Goal: Task Accomplishment & Management: Manage account settings

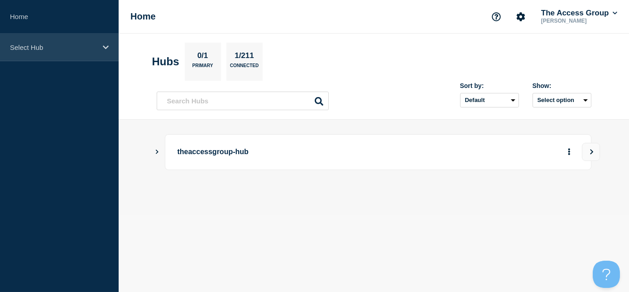
click at [58, 53] on div "Select Hub" at bounding box center [59, 48] width 119 height 28
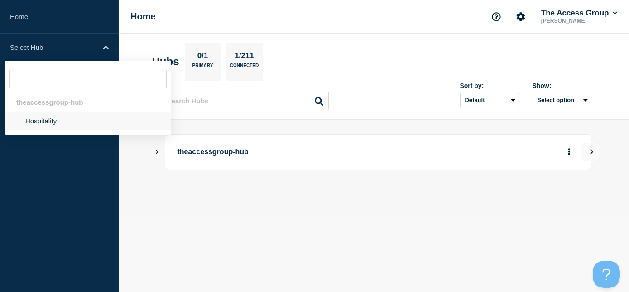
click at [58, 123] on li "Hospitality" at bounding box center [88, 120] width 167 height 19
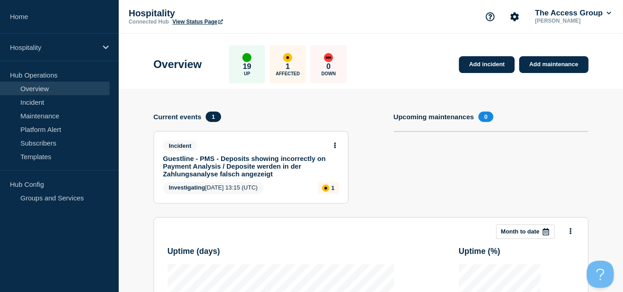
click at [244, 159] on link "Guestline - PMS - Deposits showing incorrectly on Payment Analysis / Deposite w…" at bounding box center [244, 165] width 163 height 23
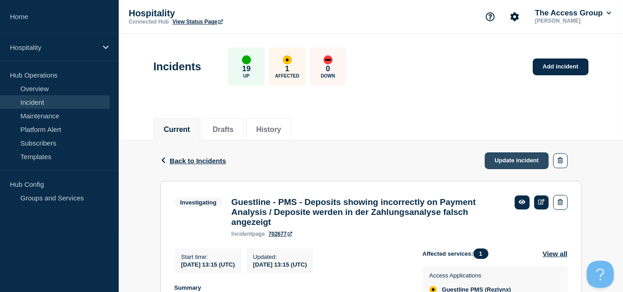
click at [511, 159] on link "Update incident" at bounding box center [517, 160] width 64 height 17
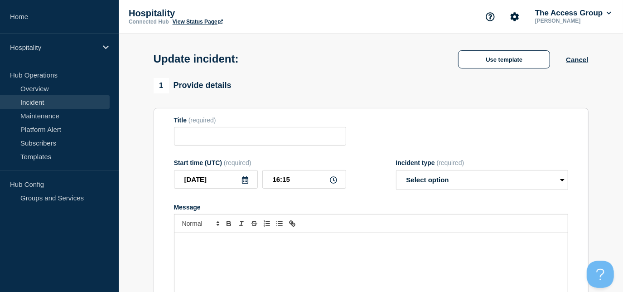
type input "Guestline - PMS - Deposits showing incorrectly on Payment Analysis / Deposite w…"
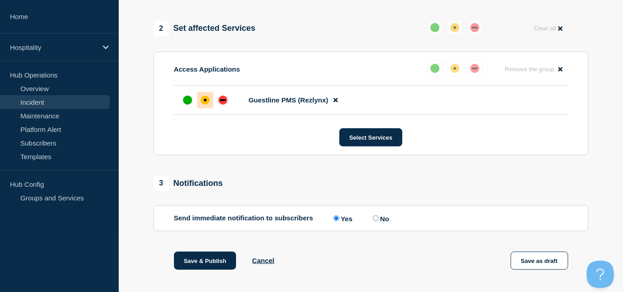
scroll to position [489, 0]
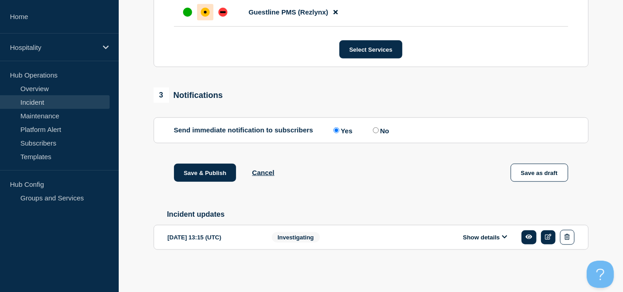
click at [476, 236] on button "Show details" at bounding box center [485, 237] width 50 height 8
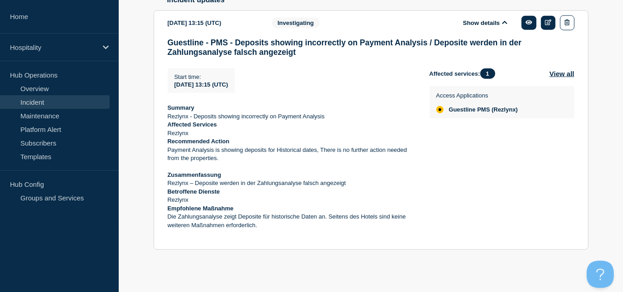
scroll to position [695, 0]
drag, startPoint x: 168, startPoint y: 117, endPoint x: 223, endPoint y: 144, distance: 61.6
click at [223, 144] on div "Summary Rezlynx - Deposits showing incorrectly on Payment Analysis Affected Ser…" at bounding box center [291, 171] width 247 height 134
copy div "Summary Rezlynx - Deposits showing incorrectly on Payment Analysis Affected Ser…"
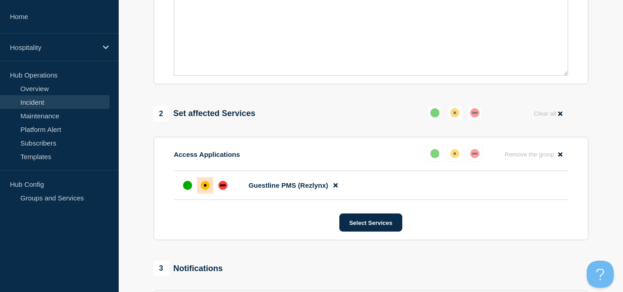
scroll to position [242, 0]
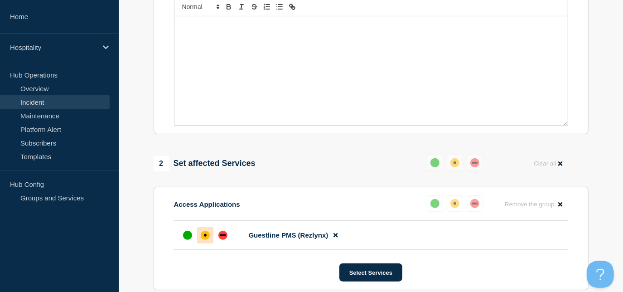
click at [216, 71] on div "Message" at bounding box center [370, 70] width 393 height 109
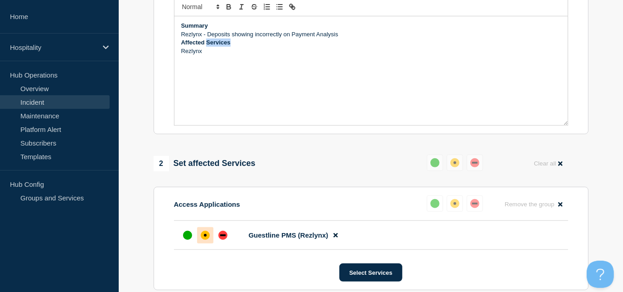
drag, startPoint x: 233, startPoint y: 63, endPoint x: 211, endPoint y: 57, distance: 23.0
click at [209, 47] on p "Affected Services" at bounding box center [371, 42] width 380 height 8
click at [200, 29] on strong "Summary" at bounding box center [194, 25] width 27 height 7
copy strong "Summary"
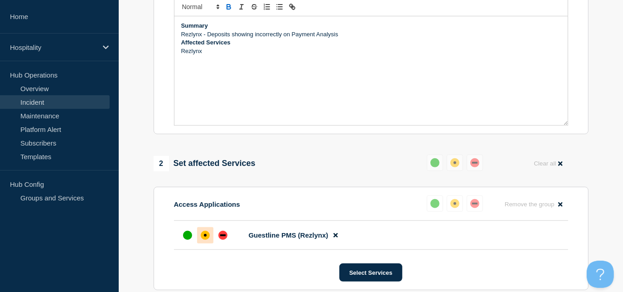
click at [187, 63] on p "Message" at bounding box center [371, 59] width 380 height 8
click at [190, 63] on strong "Summary" at bounding box center [194, 59] width 27 height 7
drag, startPoint x: 204, startPoint y: 89, endPoint x: 182, endPoint y: 92, distance: 21.9
click at [182, 72] on p "This has" at bounding box center [371, 67] width 380 height 8
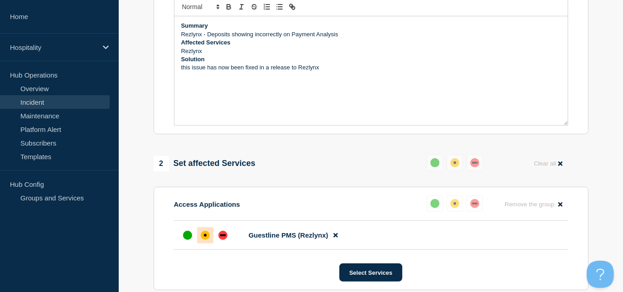
click at [183, 72] on p "this issue has now been fixed in a release to Rezlynx" at bounding box center [371, 67] width 380 height 8
click at [333, 72] on p "The issue has now been fixed in a release to Rezlynx" at bounding box center [371, 67] width 380 height 8
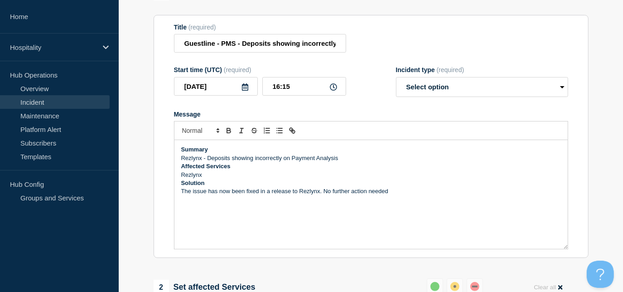
click at [398, 195] on p "The issue has now been fixed in a release to Rezlynx. No further action needed" at bounding box center [371, 191] width 380 height 8
click at [183, 195] on p "The issue has now been fixed in a release to Rezlynx. No further action needed." at bounding box center [371, 191] width 380 height 8
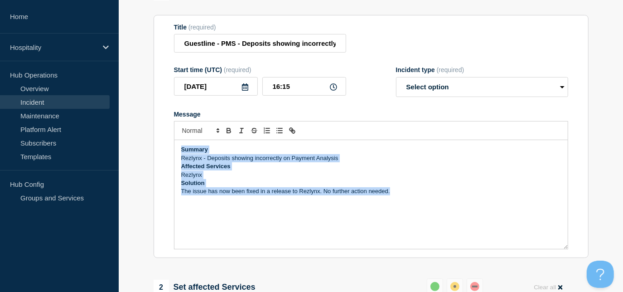
drag, startPoint x: 365, startPoint y: 213, endPoint x: 178, endPoint y: 162, distance: 193.5
click at [178, 162] on div "Summary Rezlynx - Deposits showing incorrectly on Payment Analysis Affected Ser…" at bounding box center [370, 194] width 393 height 109
copy div "Summary Rezlynx - Deposits showing incorrectly on Payment Analysis Affected Ser…"
drag, startPoint x: 435, startPoint y: 181, endPoint x: 377, endPoint y: 192, distance: 59.4
click at [435, 162] on p "Rezlynx - Deposits showing incorrectly on Payment Analysis" at bounding box center [371, 158] width 380 height 8
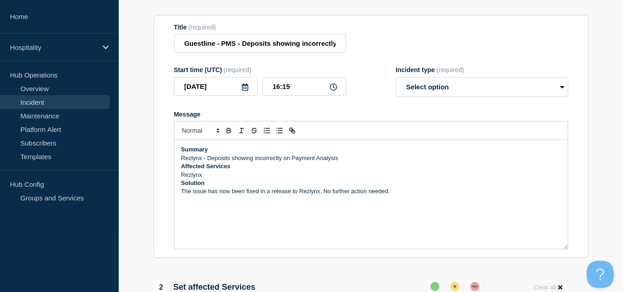
click at [192, 218] on div "Summary Rezlynx - Deposits showing incorrectly on Payment Analysis Affected Ser…" at bounding box center [370, 194] width 393 height 109
click at [403, 195] on p "The issue has now been fixed in a release to Rezlynx. No further action needed." at bounding box center [371, 191] width 380 height 8
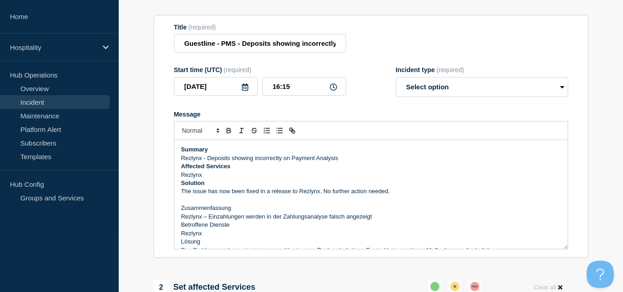
scroll to position [4, 0]
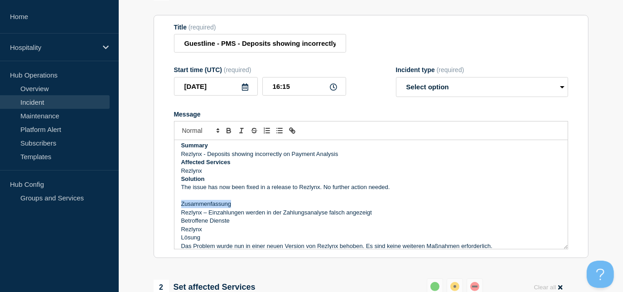
drag, startPoint x: 234, startPoint y: 226, endPoint x: 179, endPoint y: 226, distance: 54.3
click at [179, 226] on div "Summary Rezlynx - Deposits showing incorrectly on Payment Analysis Affected Ser…" at bounding box center [370, 194] width 393 height 109
click at [227, 133] on icon "Toggle bold text" at bounding box center [229, 131] width 4 height 2
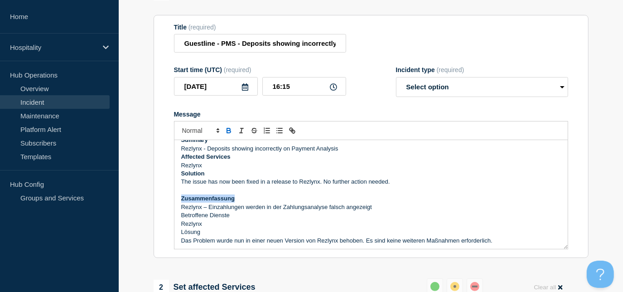
scroll to position [11, 0]
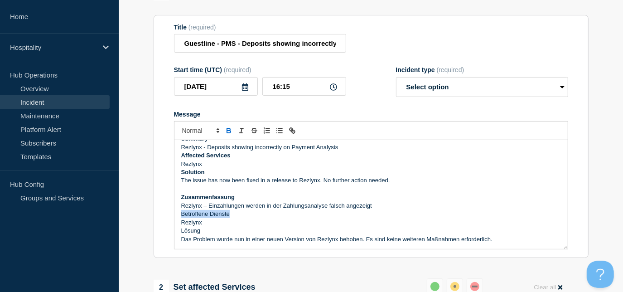
drag, startPoint x: 233, startPoint y: 236, endPoint x: 174, endPoint y: 236, distance: 58.4
click at [174, 236] on div "Summary Rezlynx - Deposits showing incorrectly on Payment Analysis Affected Ser…" at bounding box center [370, 194] width 393 height 109
drag, startPoint x: 228, startPoint y: 150, endPoint x: 223, endPoint y: 168, distance: 17.8
click at [227, 135] on icon "Toggle bold text" at bounding box center [229, 130] width 8 height 8
drag, startPoint x: 204, startPoint y: 252, endPoint x: 181, endPoint y: 252, distance: 23.6
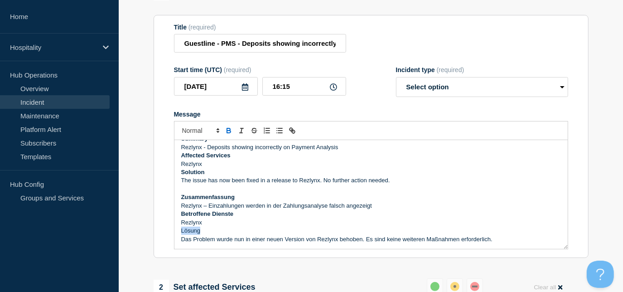
click at [181, 235] on p "Lösung" at bounding box center [371, 230] width 380 height 8
click at [229, 133] on icon "Toggle bold text" at bounding box center [229, 131] width 4 height 2
click at [404, 226] on p "Rezlynx" at bounding box center [371, 222] width 380 height 8
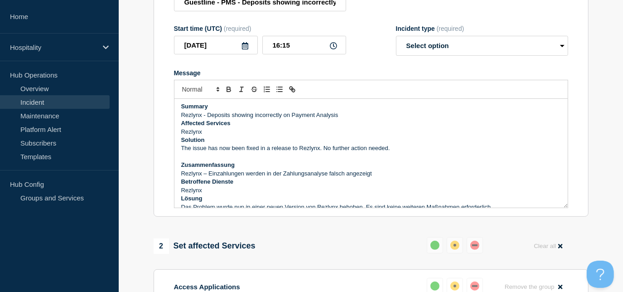
scroll to position [0, 0]
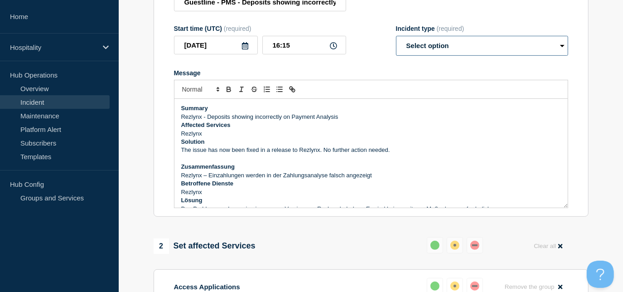
click at [447, 56] on select "Select option Investigating Identified Monitoring Resolved" at bounding box center [482, 46] width 172 height 20
select select "resolved"
click at [396, 56] on select "Select option Investigating Identified Monitoring Resolved" at bounding box center [482, 46] width 172 height 20
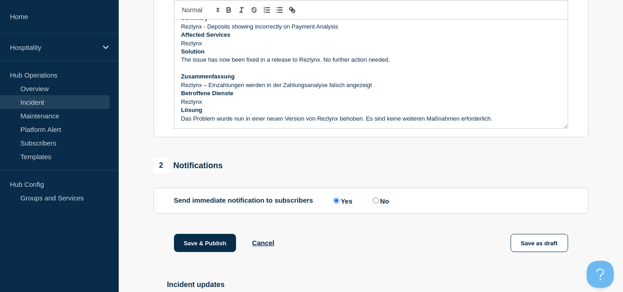
scroll to position [247, 0]
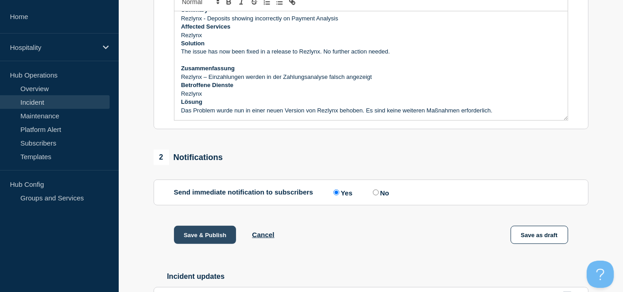
click at [200, 244] on button "Save & Publish" at bounding box center [205, 235] width 63 height 18
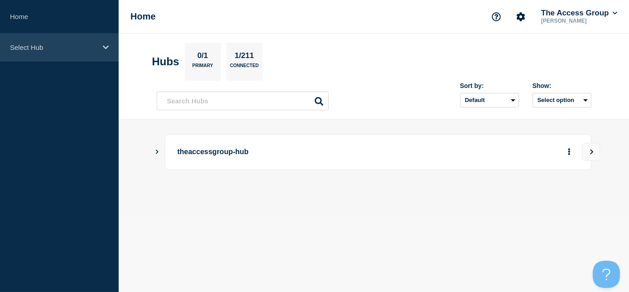
click at [63, 40] on div "Select Hub" at bounding box center [59, 48] width 119 height 28
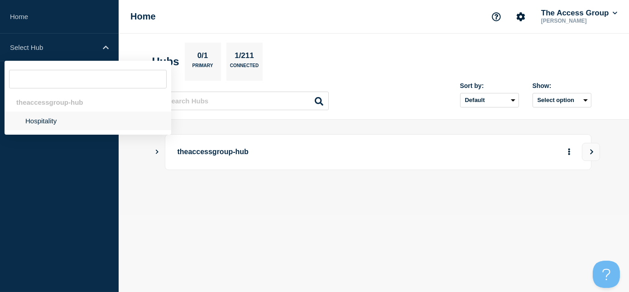
click at [59, 124] on li "Hospitality" at bounding box center [88, 120] width 167 height 19
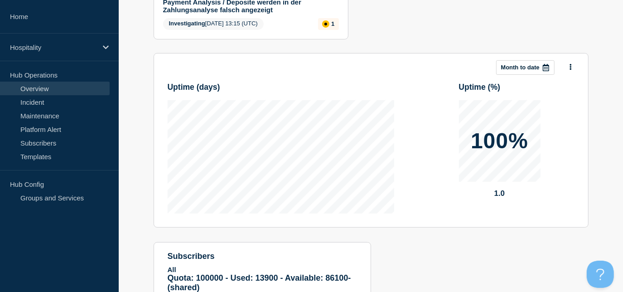
scroll to position [225, 0]
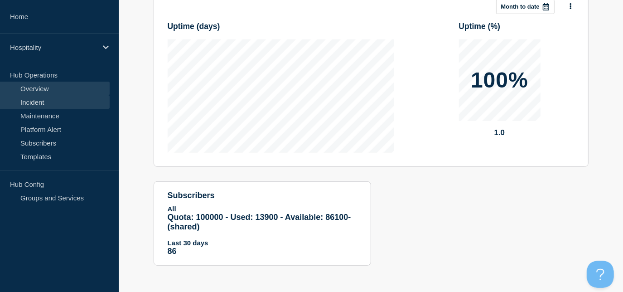
click at [61, 106] on link "Incident" at bounding box center [55, 102] width 110 height 14
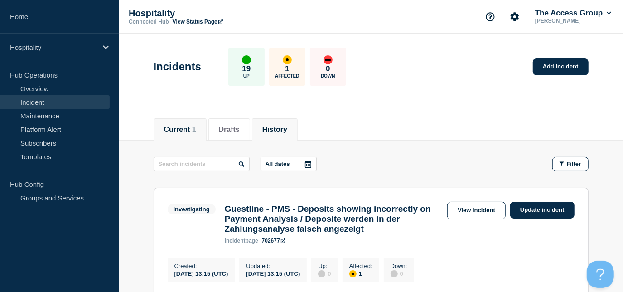
click at [284, 126] on button "History" at bounding box center [274, 129] width 25 height 8
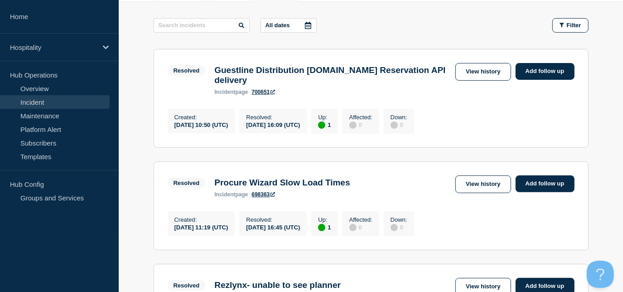
scroll to position [164, 0]
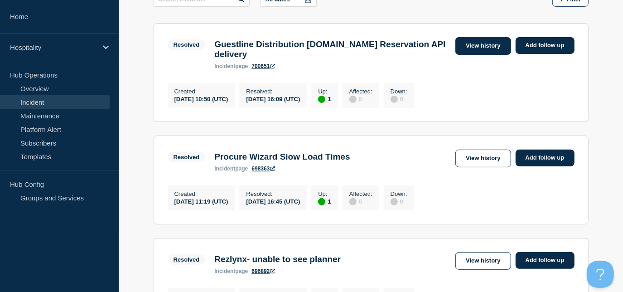
click at [463, 45] on link "View history" at bounding box center [482, 46] width 55 height 18
